Goal: Navigation & Orientation: Find specific page/section

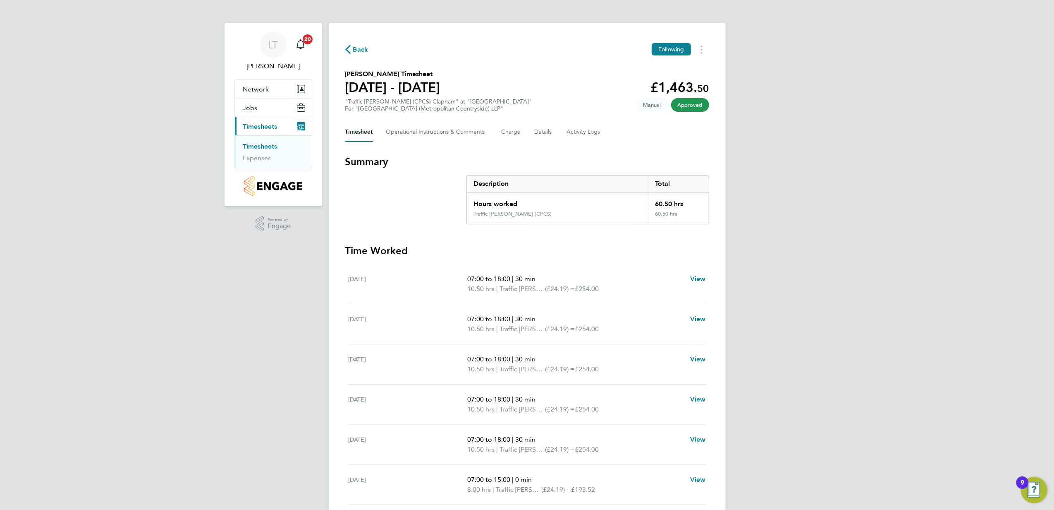
click at [262, 146] on link "Timesheets" at bounding box center [260, 146] width 34 height 8
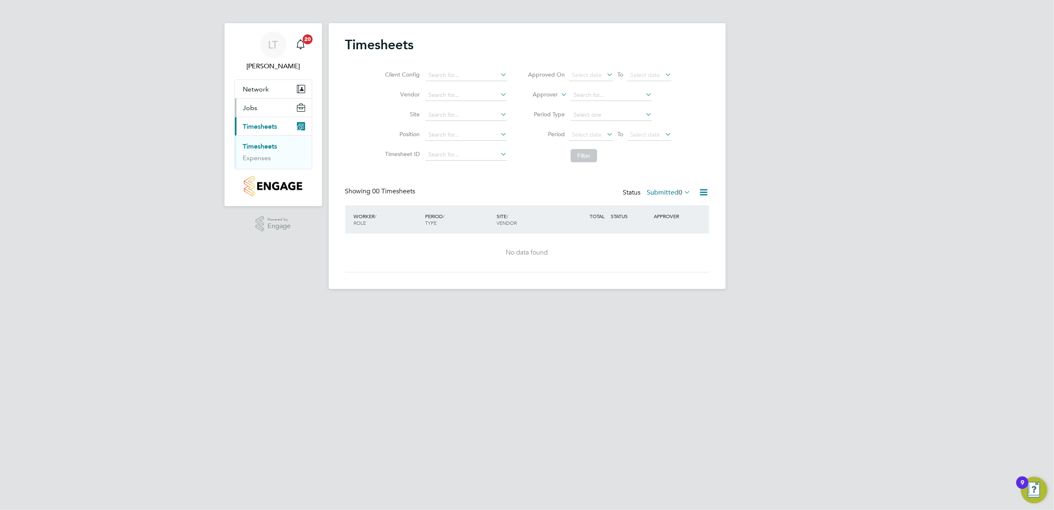
click at [259, 108] on button "Jobs" at bounding box center [273, 107] width 77 height 18
click at [267, 131] on link "Vacancies" at bounding box center [257, 128] width 29 height 8
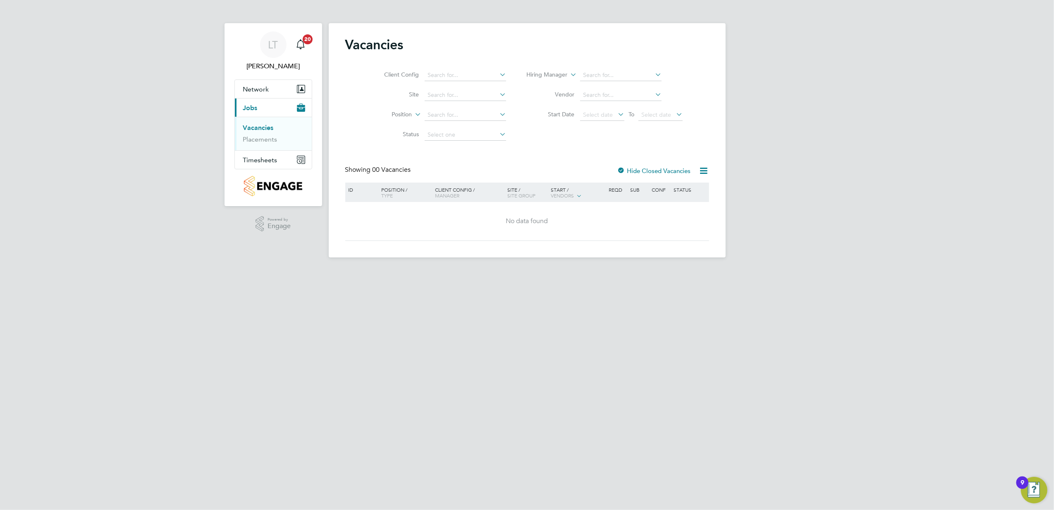
click at [267, 131] on link "Vacancies" at bounding box center [258, 128] width 31 height 8
click at [269, 136] on link "Placements" at bounding box center [260, 139] width 34 height 8
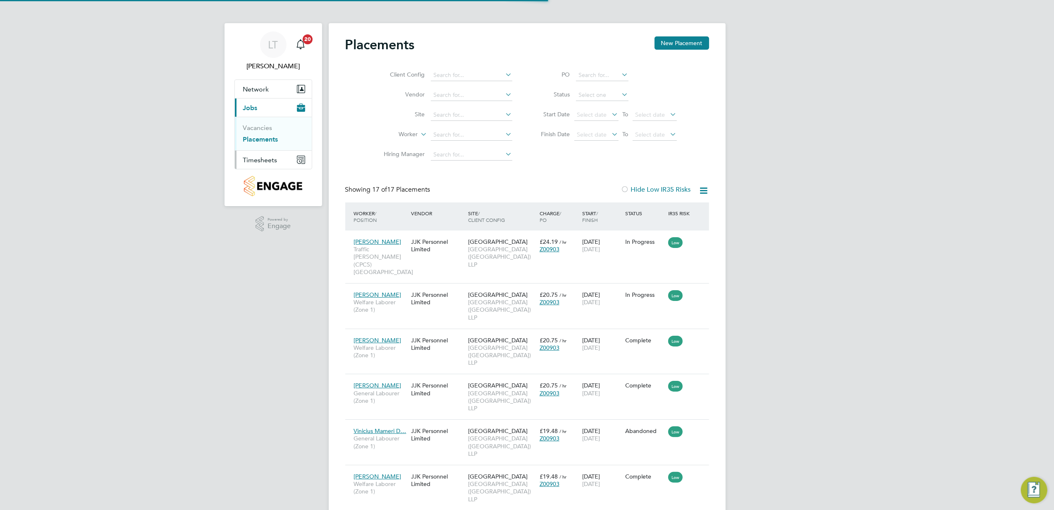
click at [278, 163] on button "Timesheets" at bounding box center [273, 160] width 77 height 18
click at [261, 159] on span "Timesheets" at bounding box center [260, 160] width 34 height 8
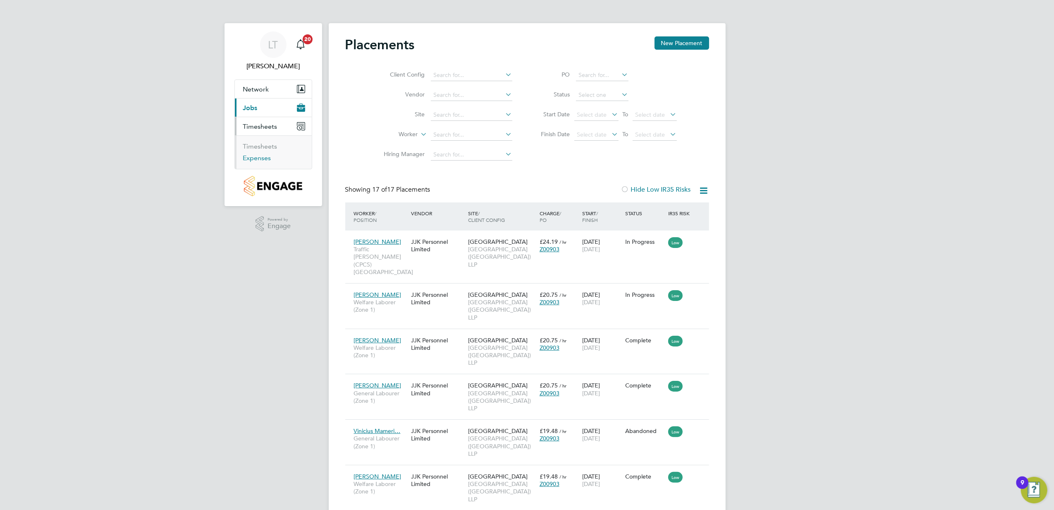
click at [262, 156] on link "Expenses" at bounding box center [257, 158] width 28 height 8
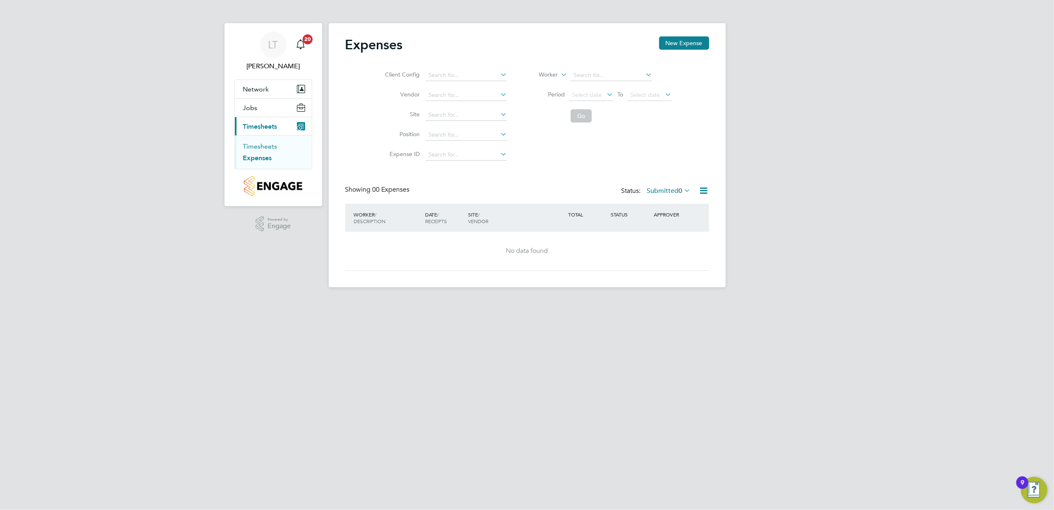
click at [254, 148] on link "Timesheets" at bounding box center [260, 146] width 34 height 8
click at [273, 49] on span "LT" at bounding box center [273, 44] width 10 height 11
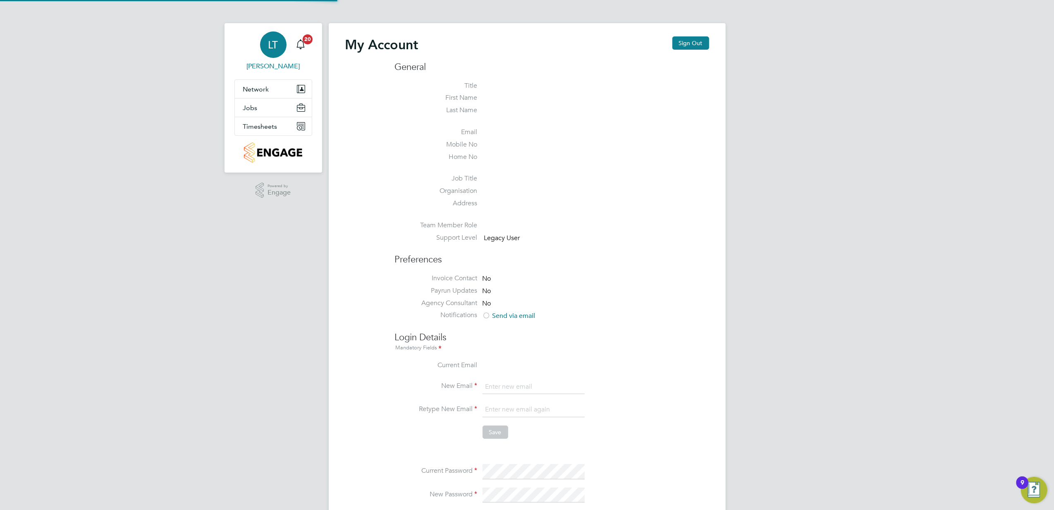
type input "[PERSON_NAME][EMAIL_ADDRESS][PERSON_NAME][DOMAIN_NAME]"
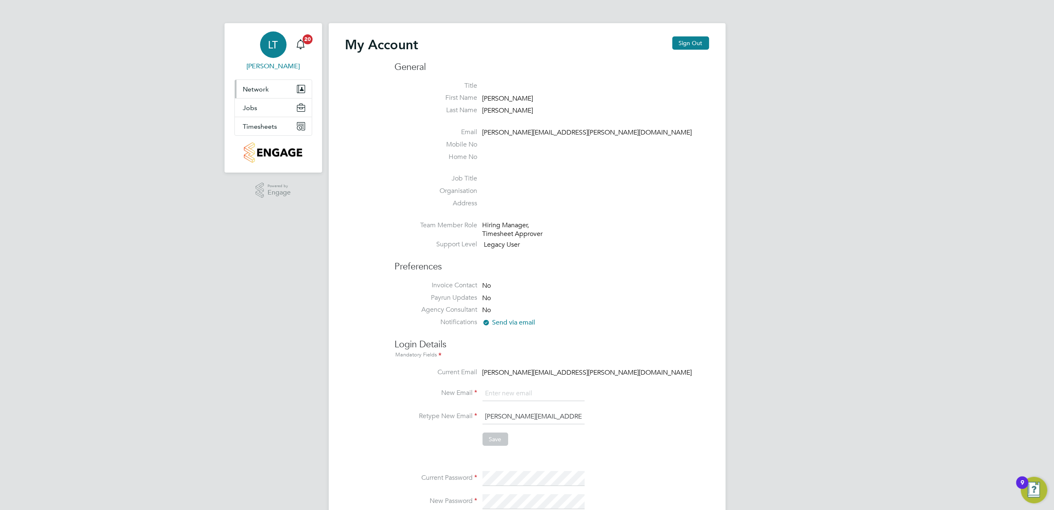
click at [280, 84] on button "Network" at bounding box center [273, 89] width 77 height 18
click at [271, 110] on link "Team Members" at bounding box center [266, 109] width 46 height 8
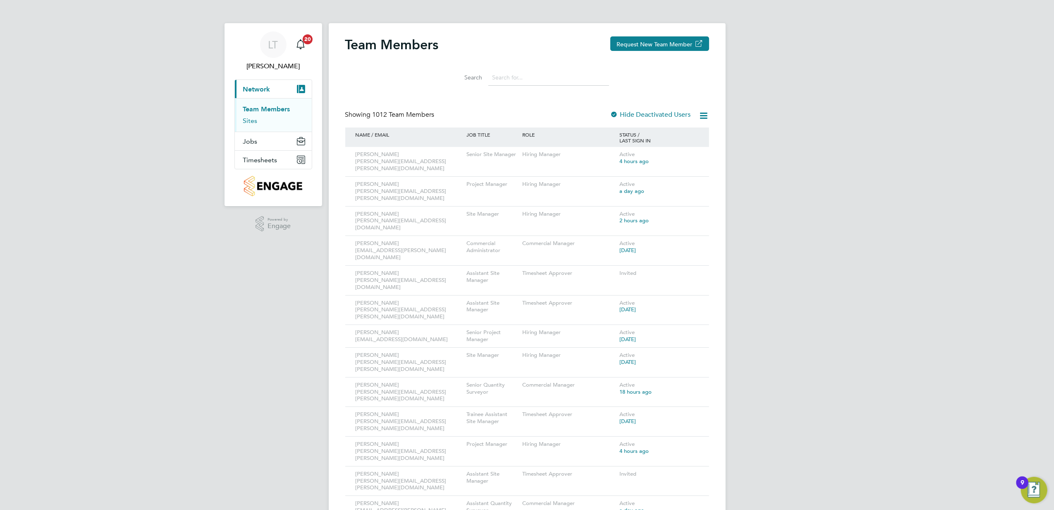
click at [249, 117] on link "Sites" at bounding box center [250, 121] width 14 height 8
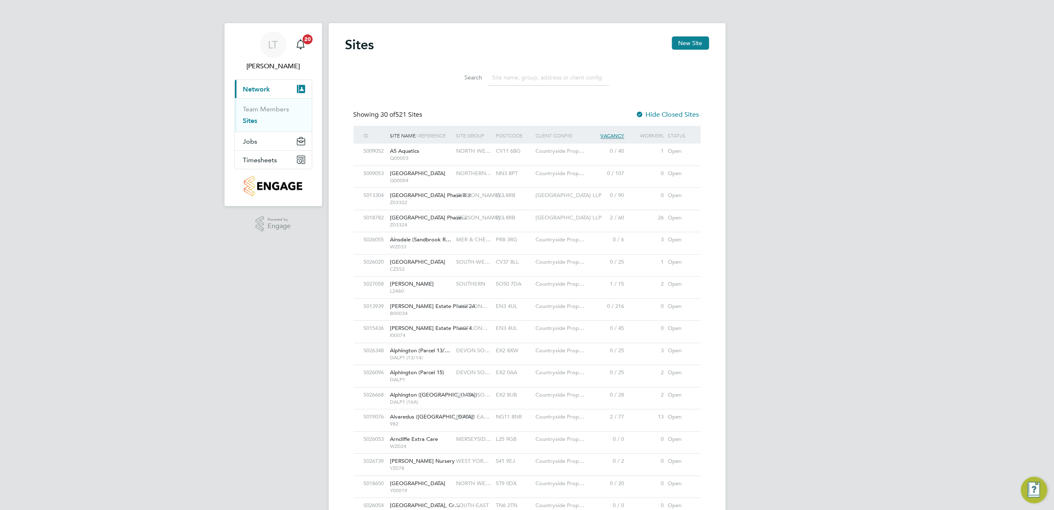
scroll to position [16, 40]
click at [436, 217] on span "[GEOGRAPHIC_DATA] Phase…" at bounding box center [429, 217] width 77 height 7
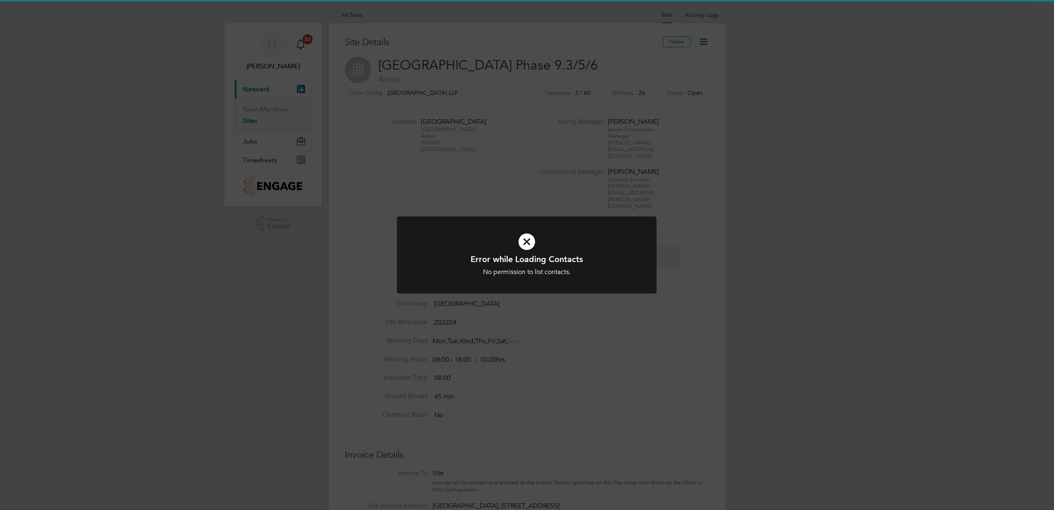
scroll to position [14, 78]
click at [554, 340] on div "Error while Loading Contacts No permission to list contacts. Cancel Okay" at bounding box center [527, 255] width 1054 height 510
click at [593, 293] on div at bounding box center [527, 254] width 260 height 77
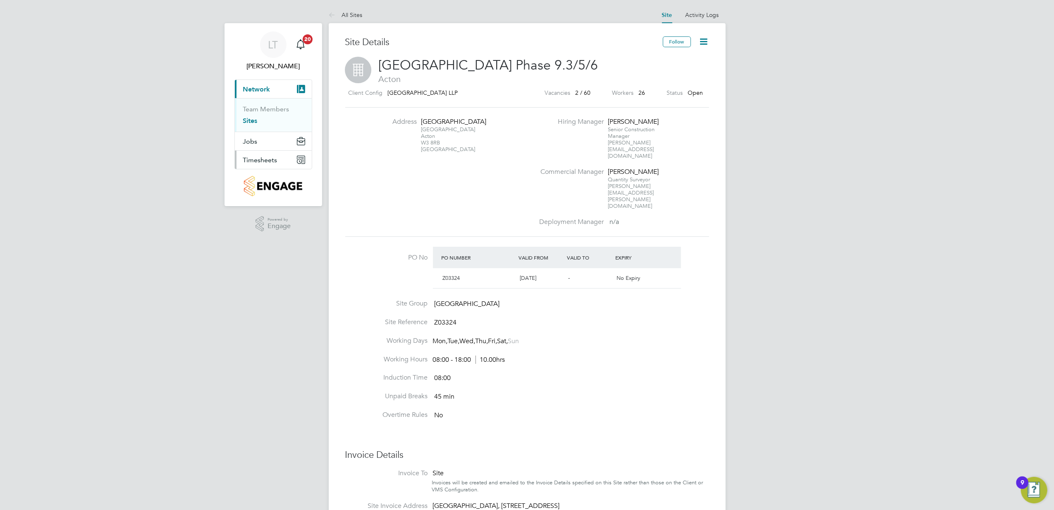
click at [271, 166] on button "Timesheets" at bounding box center [273, 160] width 77 height 18
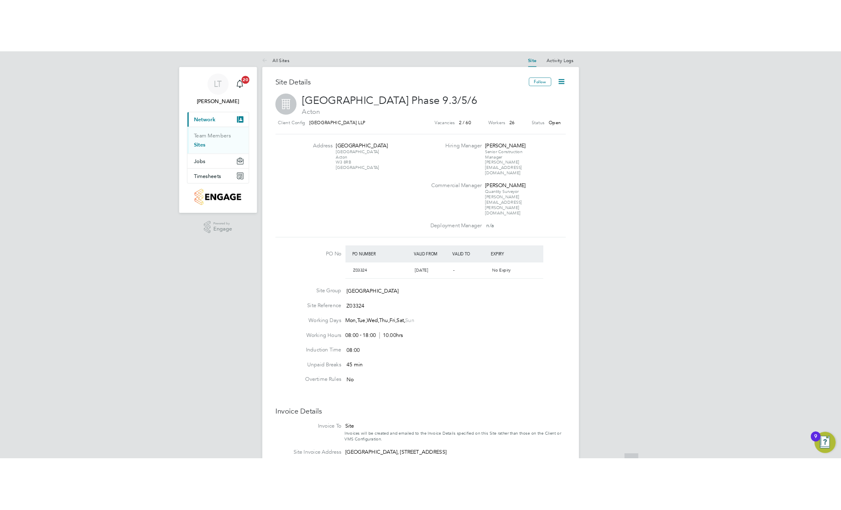
scroll to position [0, 0]
